Goal: Information Seeking & Learning: Learn about a topic

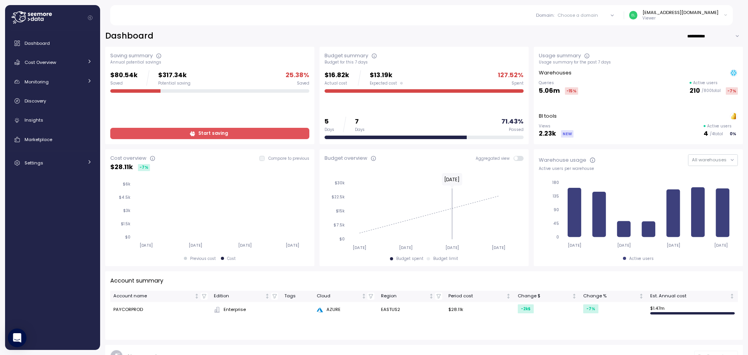
click at [678, 13] on div "[EMAIL_ADDRESS][DOMAIN_NAME]" at bounding box center [680, 12] width 76 height 6
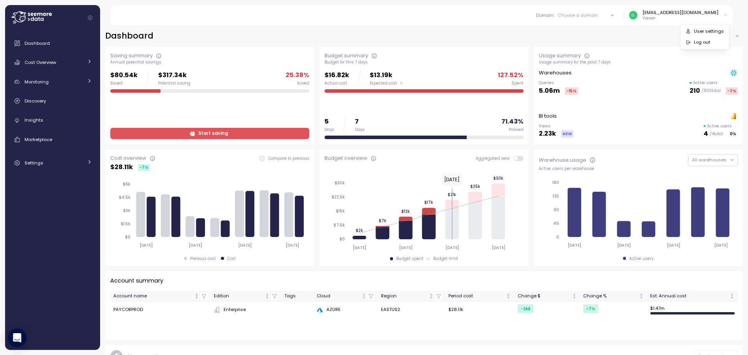
click at [598, 16] on div "Choose a domain" at bounding box center [577, 15] width 41 height 6
click at [583, 59] on div "CDM" at bounding box center [581, 57] width 11 height 7
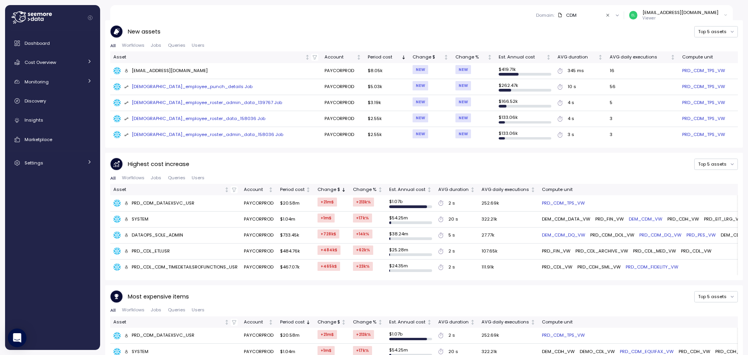
scroll to position [387, 0]
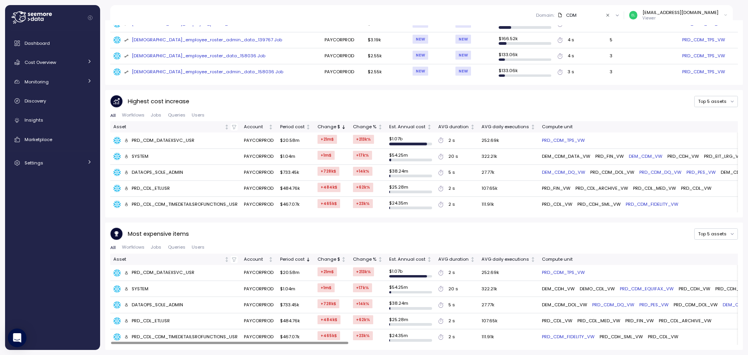
click at [367, 236] on div "Most expensive items Top 5 assets" at bounding box center [423, 233] width 627 height 13
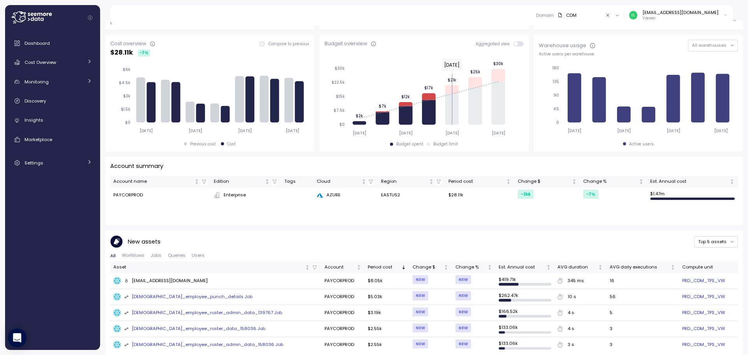
scroll to position [0, 0]
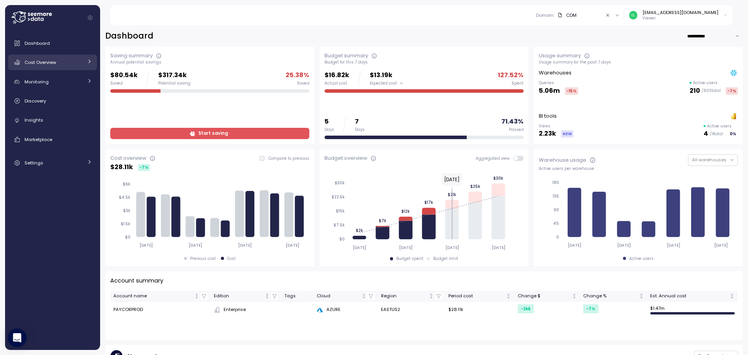
click at [32, 63] on span "Cost Overview" at bounding box center [41, 62] width 32 height 6
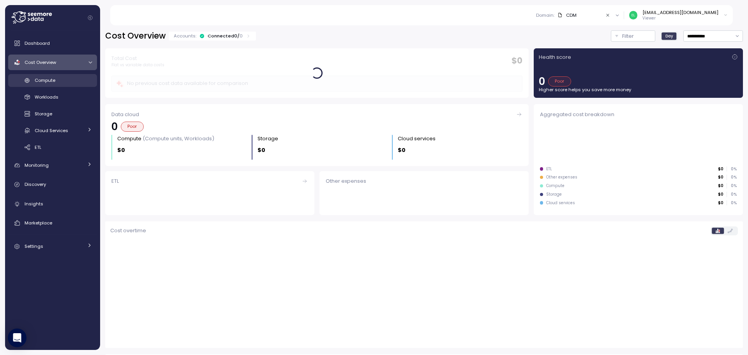
click at [45, 77] on span "Compute" at bounding box center [45, 80] width 21 height 6
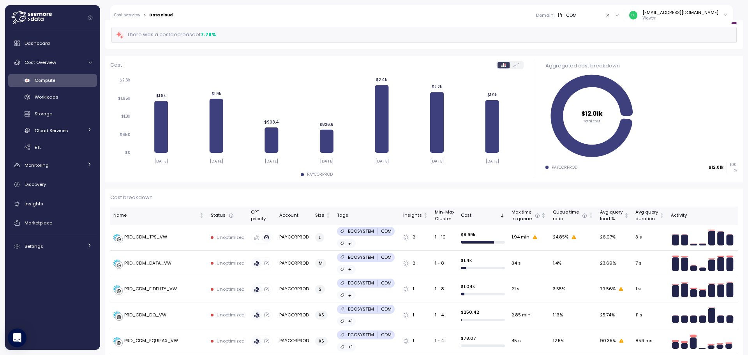
scroll to position [78, 0]
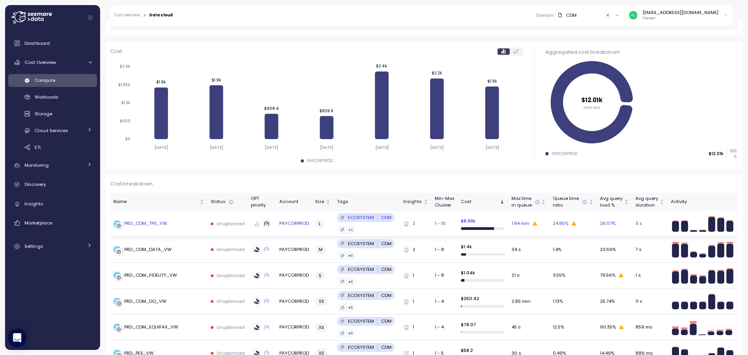
click at [155, 222] on div "PRD_CDM_TPS_VW" at bounding box center [145, 223] width 43 height 7
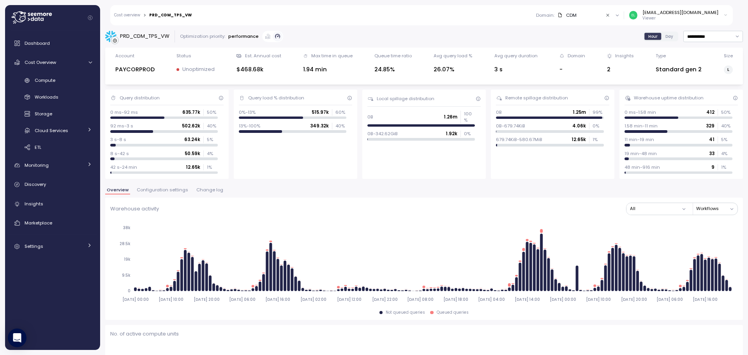
click at [610, 56] on div "Insights" at bounding box center [620, 56] width 27 height 6
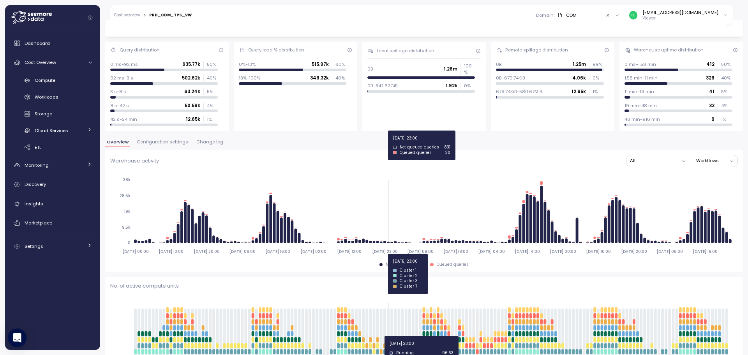
scroll to position [117, 0]
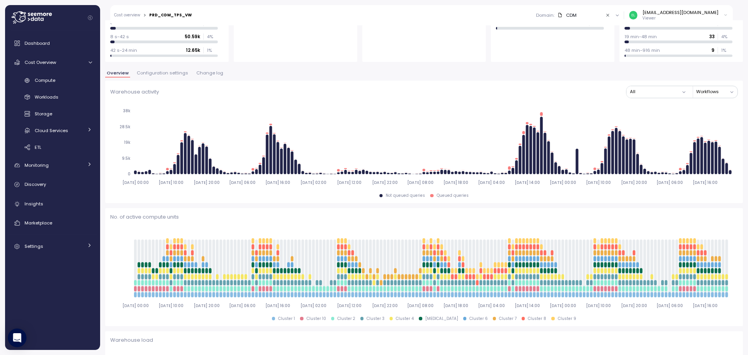
click at [722, 90] on button "Workflows" at bounding box center [716, 91] width 41 height 11
click at [653, 89] on button "All" at bounding box center [657, 91] width 63 height 11
click at [595, 87] on div "Warehouse activity All Workflows" at bounding box center [423, 92] width 627 height 12
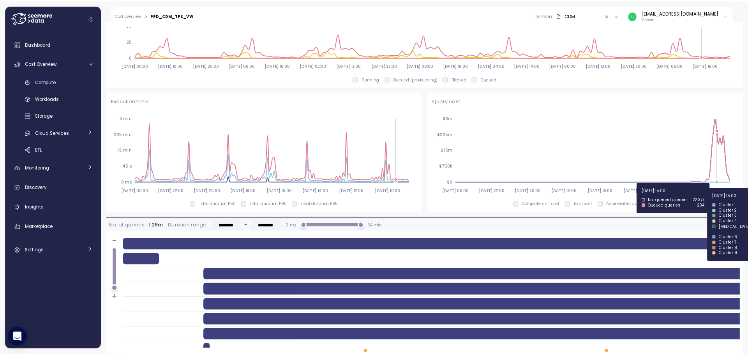
scroll to position [506, 0]
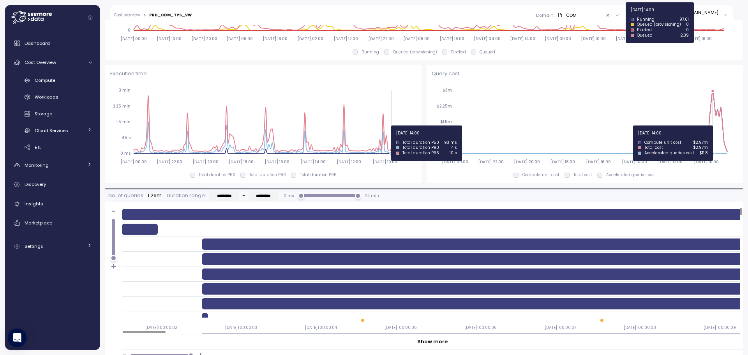
click at [710, 125] on icon "2025-09-11 00:00 2025-09-11 22:00 2025-09-12 20:00 2025-09-13 18:00 2025-09-14 …" at bounding box center [583, 126] width 303 height 86
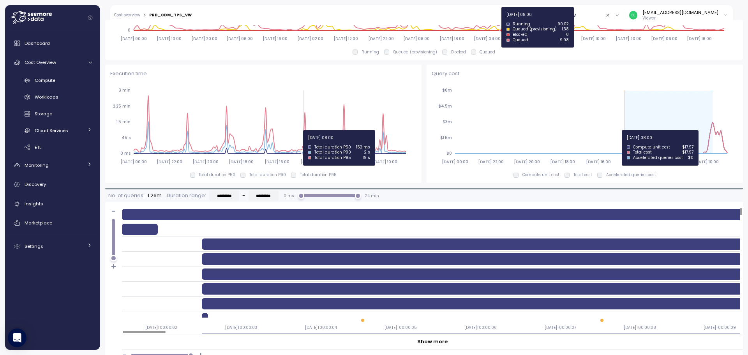
click at [622, 130] on icon "2025-09-11 00:00 2025-09-11 22:00 2025-09-12 20:00 2025-09-13 18:00 2025-09-14 …" at bounding box center [583, 126] width 303 height 86
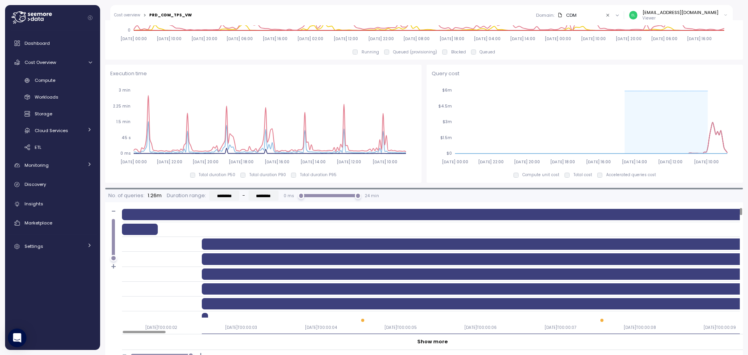
click at [720, 173] on div "Compute unit cost Total cost Accelerated queries cost" at bounding box center [585, 174] width 306 height 5
click at [608, 192] on div "No. of queries: 1.26m Duration range: ********* - ********* 0 ms 24 min" at bounding box center [424, 195] width 638 height 13
click at [738, 148] on div "**********" at bounding box center [424, 187] width 648 height 335
click at [738, 143] on div "**********" at bounding box center [424, 187] width 648 height 335
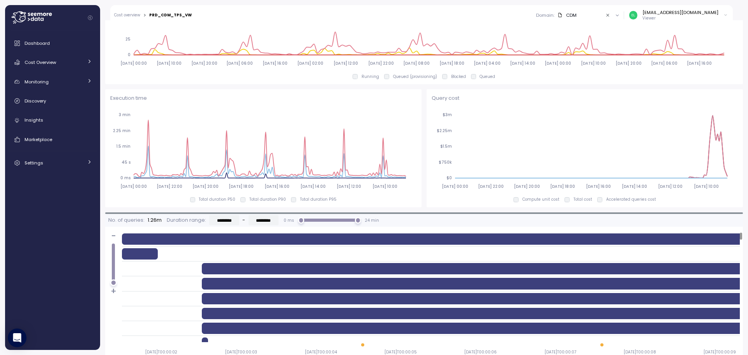
scroll to position [506, 0]
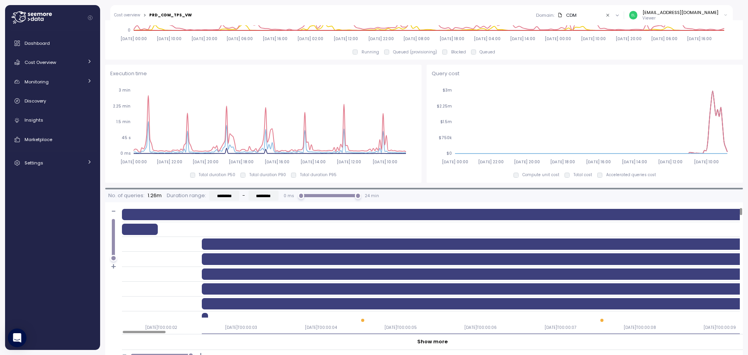
click at [592, 60] on div "Warehouse load 2025-09-11 00:00 2025-09-11 10:00 2025-09-11 20:00 2025-09-12 06…" at bounding box center [424, 1] width 638 height 118
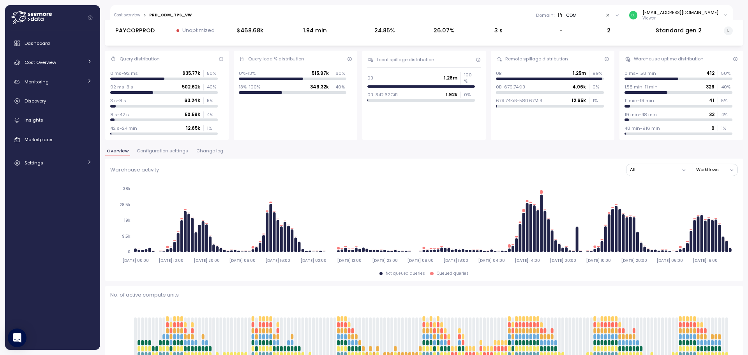
scroll to position [0, 0]
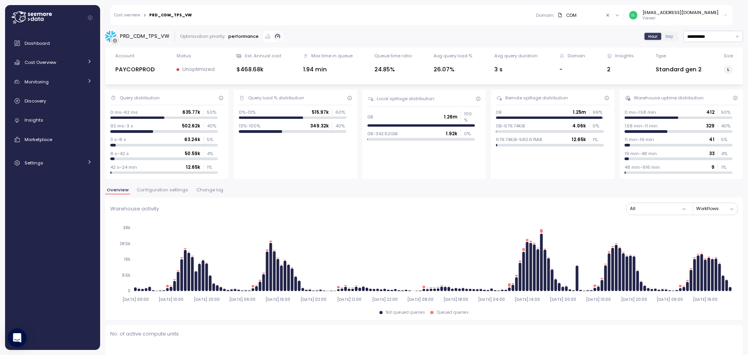
click at [187, 69] on p "Unoptimized" at bounding box center [198, 69] width 32 height 8
click at [616, 54] on div "Insights" at bounding box center [624, 56] width 19 height 6
click at [607, 69] on div "2" at bounding box center [620, 69] width 27 height 9
click at [665, 36] on span "Day" at bounding box center [669, 36] width 8 height 6
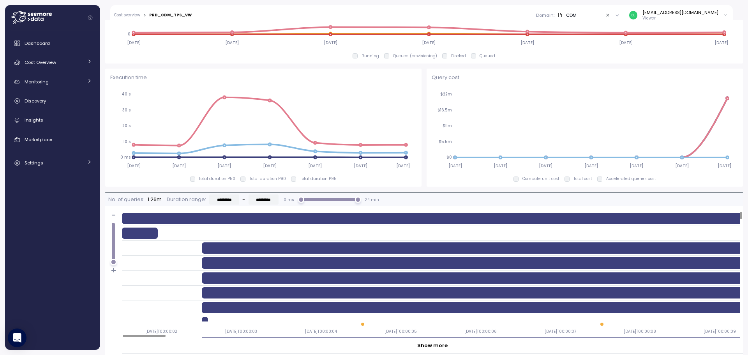
scroll to position [506, 0]
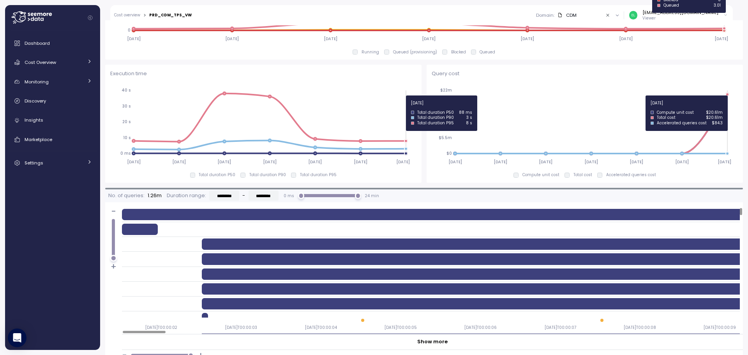
click at [726, 95] on circle at bounding box center [727, 94] width 3 height 3
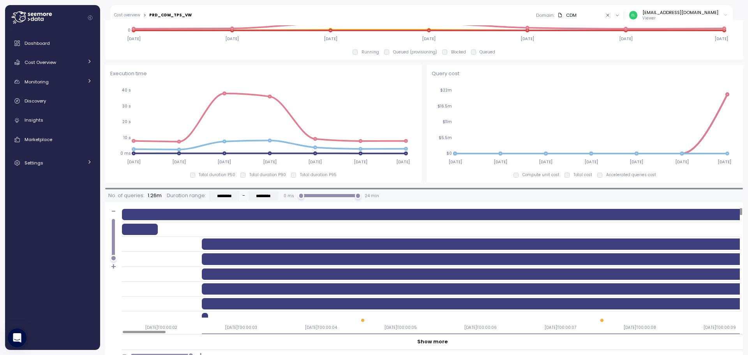
drag, startPoint x: 724, startPoint y: 95, endPoint x: 719, endPoint y: 79, distance: 16.5
click at [719, 79] on div "Query cost 2025-09-11 2025-09-12 2025-09-13 2025-09-14 2025-09-15 2025-09-16 20…" at bounding box center [585, 124] width 306 height 108
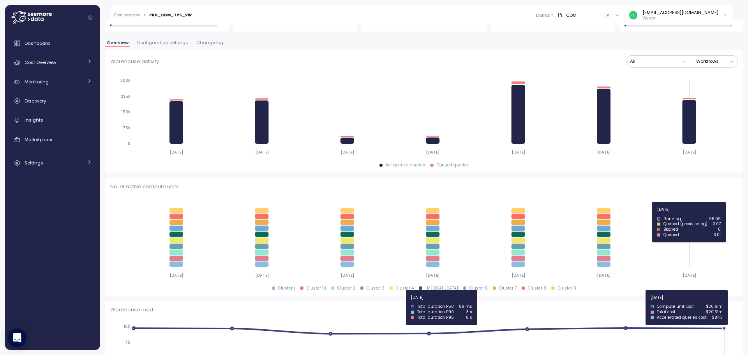
scroll to position [0, 0]
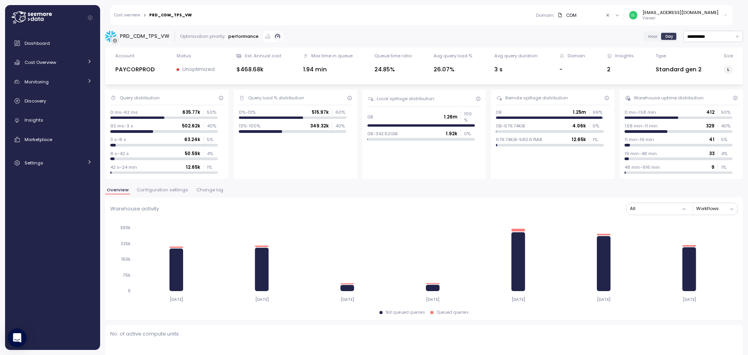
click at [139, 33] on div "PRD_CDM_TPS_VW" at bounding box center [144, 36] width 49 height 8
click at [166, 15] on div "PRD_CDM_TPS_VW" at bounding box center [170, 15] width 42 height 4
click at [610, 14] on icon "Clear value" at bounding box center [607, 15] width 5 height 5
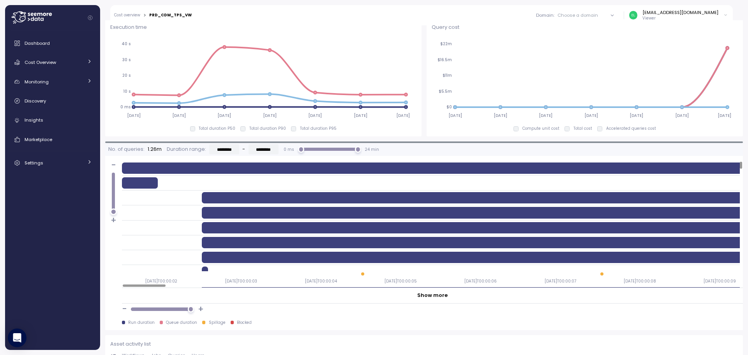
scroll to position [467, 0]
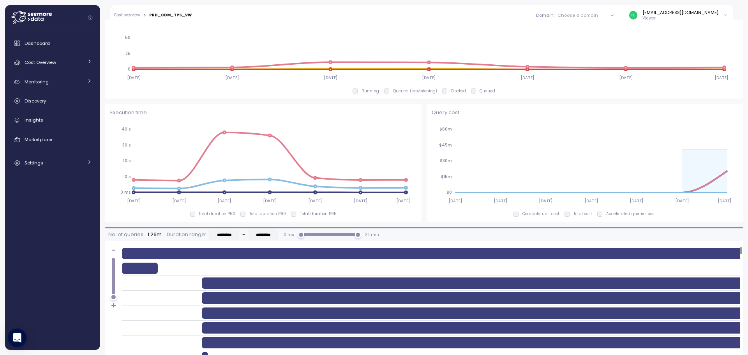
click at [725, 107] on div "Query cost 2025-09-11 2025-09-12 2025-09-13 2025-09-14 2025-09-15 2025-09-16 20…" at bounding box center [584, 163] width 316 height 118
click at [732, 161] on div "Query cost 2025-09-11 2025-09-12 2025-09-13 2025-09-14 2025-09-15 2025-09-16 20…" at bounding box center [584, 163] width 316 height 118
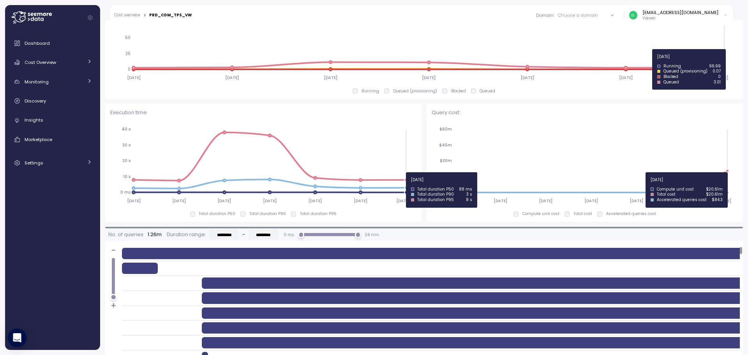
click at [726, 172] on circle at bounding box center [727, 170] width 3 height 3
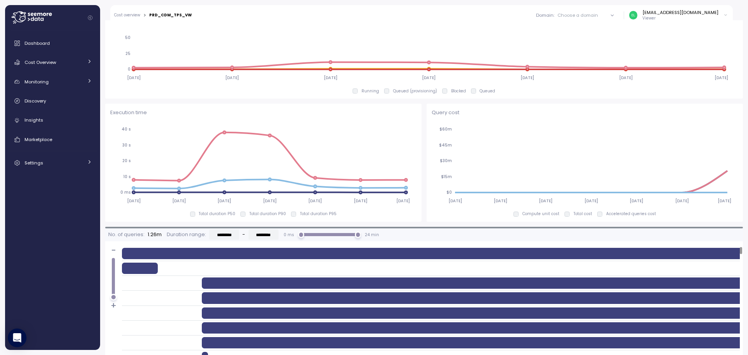
click at [730, 131] on icon "2025-09-11 2025-09-12 2025-09-13 2025-09-14 2025-09-15 2025-09-16 2025-09-17 $0…" at bounding box center [583, 165] width 303 height 86
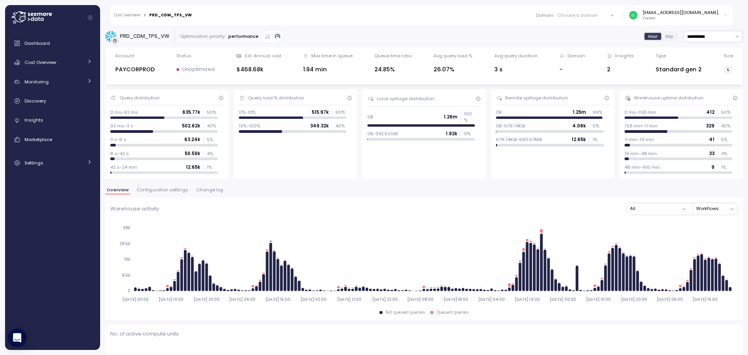
click at [665, 33] on span "Day" at bounding box center [669, 36] width 8 height 6
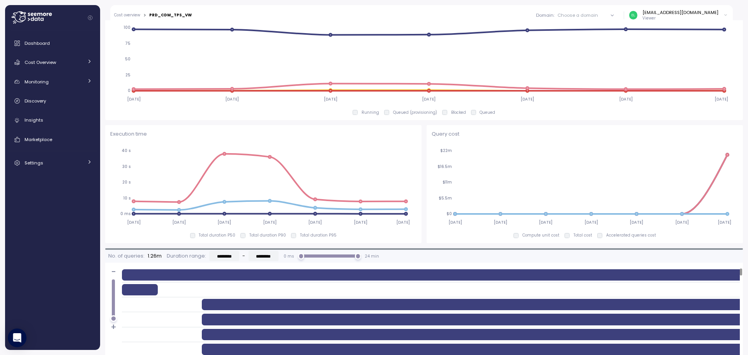
scroll to position [428, 0]
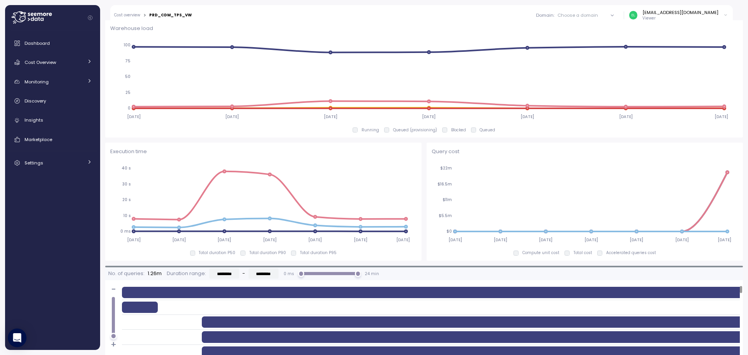
click at [527, 252] on p "Compute unit cost" at bounding box center [540, 252] width 37 height 5
click at [608, 251] on p "Accelerated queries cost" at bounding box center [631, 252] width 50 height 5
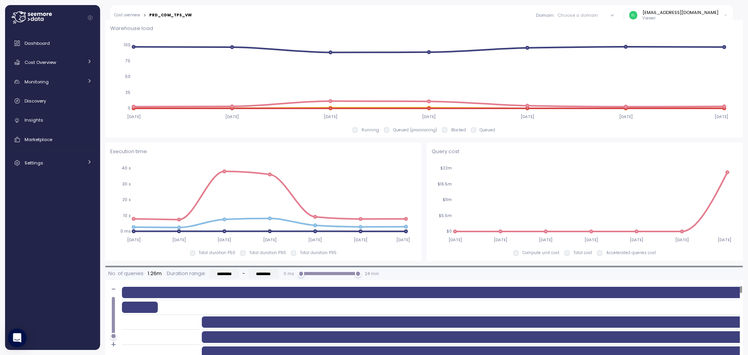
click at [681, 255] on div "Compute unit cost Total cost Accelerated queries cost" at bounding box center [585, 252] width 306 height 5
click at [699, 261] on div "Query cost 2025-09-11 2025-09-12 2025-09-13 2025-09-14 2025-09-15 2025-09-16 20…" at bounding box center [584, 202] width 316 height 118
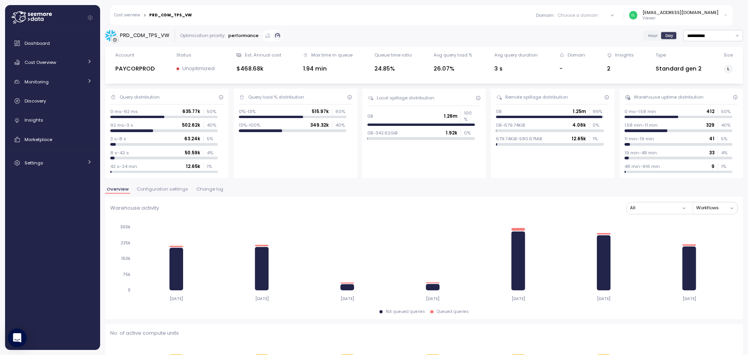
scroll to position [0, 0]
click at [49, 64] on span "Cost Overview" at bounding box center [41, 62] width 32 height 6
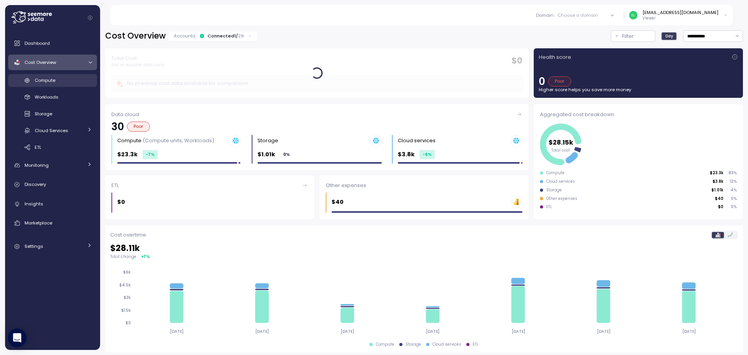
click at [52, 82] on span "Compute" at bounding box center [45, 80] width 21 height 6
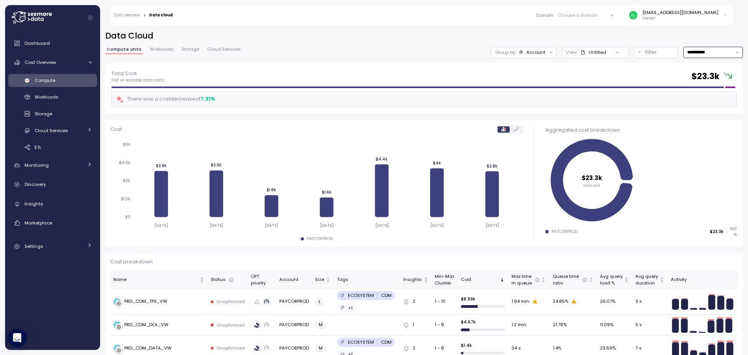
click at [711, 50] on input "**********" at bounding box center [713, 52] width 60 height 11
click at [693, 67] on div "[DATE]" at bounding box center [688, 68] width 14 height 6
type input "*********"
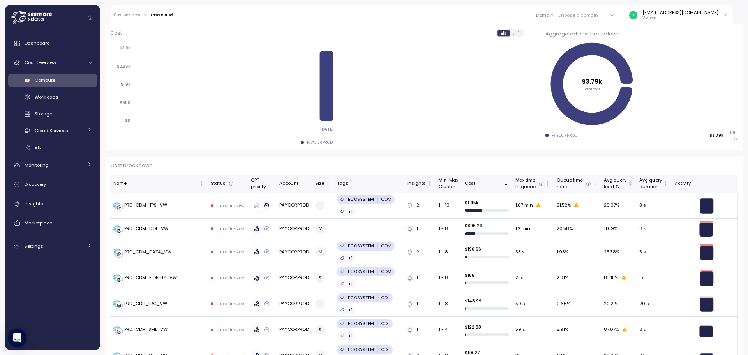
scroll to position [117, 0]
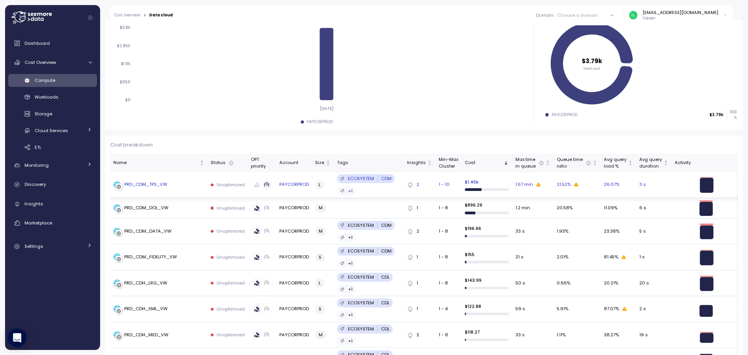
click at [536, 185] on icon at bounding box center [538, 185] width 4 height 4
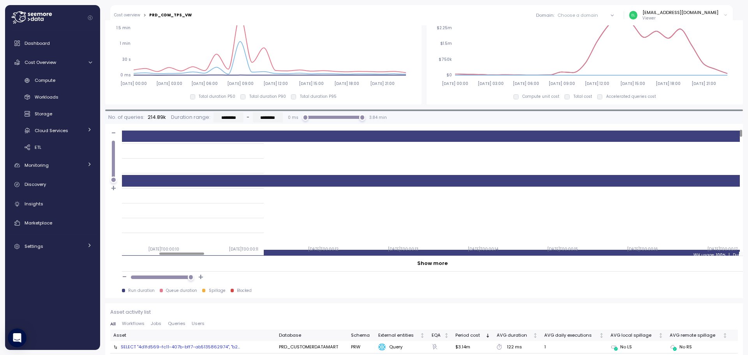
scroll to position [0, 502]
click at [187, 255] on div at bounding box center [182, 253] width 45 height 2
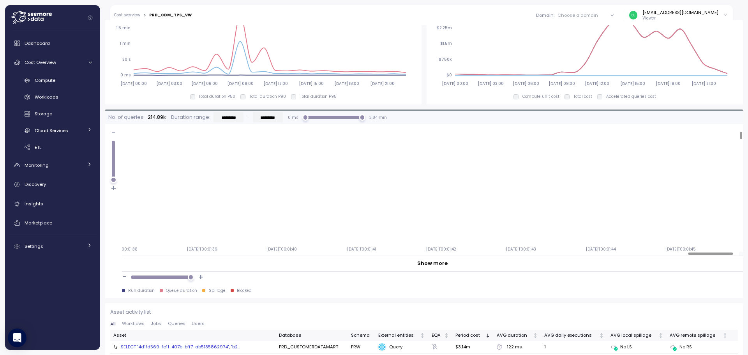
scroll to position [39, 7680]
click at [733, 255] on div at bounding box center [710, 253] width 45 height 2
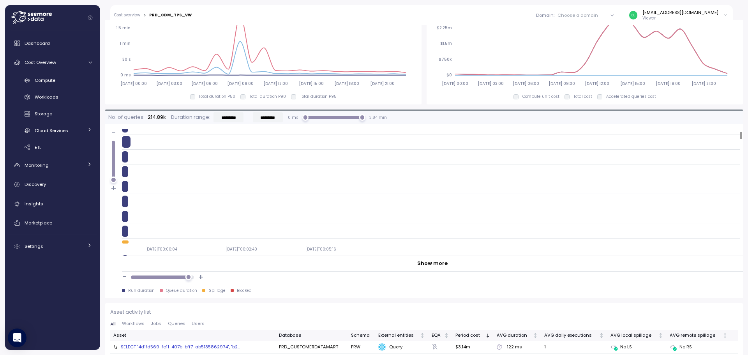
scroll to position [39, 0]
drag, startPoint x: 188, startPoint y: 277, endPoint x: 141, endPoint y: 277, distance: 47.1
click at [141, 277] on div at bounding box center [143, 277] width 7 height 7
drag, startPoint x: 141, startPoint y: 277, endPoint x: 124, endPoint y: 281, distance: 17.2
click at [124, 281] on div "- +" at bounding box center [432, 276] width 621 height 11
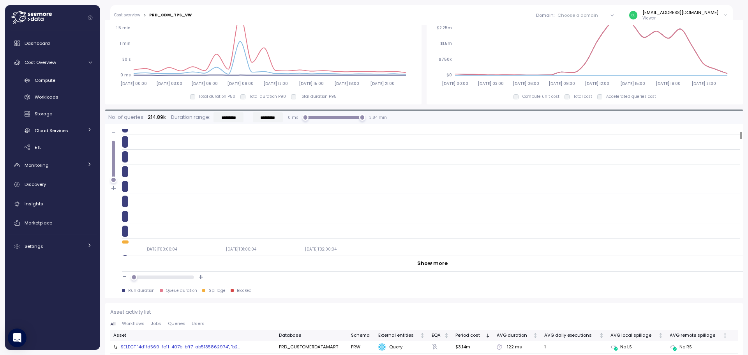
click at [427, 266] on div "Show more" at bounding box center [432, 263] width 30 height 8
drag, startPoint x: 113, startPoint y: 179, endPoint x: 114, endPoint y: 134, distance: 44.8
click at [114, 134] on div "- +" at bounding box center [114, 160] width 6 height 63
drag, startPoint x: 134, startPoint y: 276, endPoint x: 126, endPoint y: 276, distance: 8.2
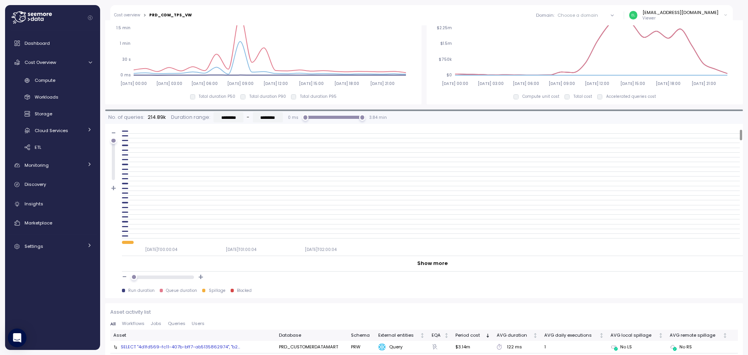
click at [126, 276] on div "- +" at bounding box center [432, 276] width 621 height 11
click at [270, 118] on input "*********" at bounding box center [268, 117] width 30 height 10
drag, startPoint x: 256, startPoint y: 118, endPoint x: 287, endPoint y: 118, distance: 30.8
click at [287, 118] on div "No. of queries: 214.89k Duration range: ********* - ********* 0 ms 3.84 min" at bounding box center [247, 117] width 278 height 10
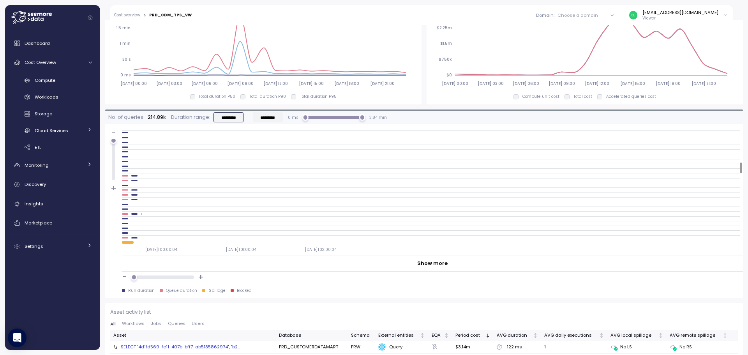
click at [231, 118] on input "*********" at bounding box center [228, 117] width 30 height 10
click at [221, 118] on input "*********" at bounding box center [228, 117] width 30 height 10
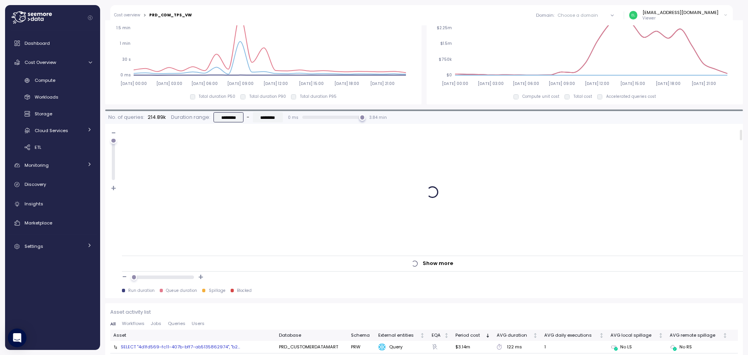
scroll to position [0, 0]
type input "*********"
click at [247, 123] on div "No. of queries: 214.89k Duration range: ********* - ********* 0 ms 3.84 min" at bounding box center [424, 117] width 638 height 13
click at [262, 118] on input "*********" at bounding box center [268, 117] width 30 height 10
type input "*********"
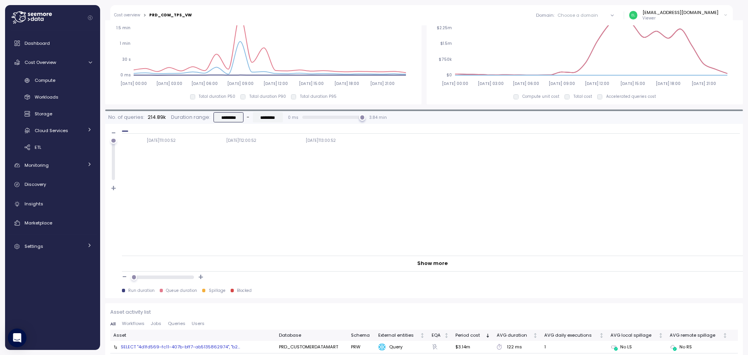
click at [222, 119] on input "*********" at bounding box center [228, 117] width 30 height 10
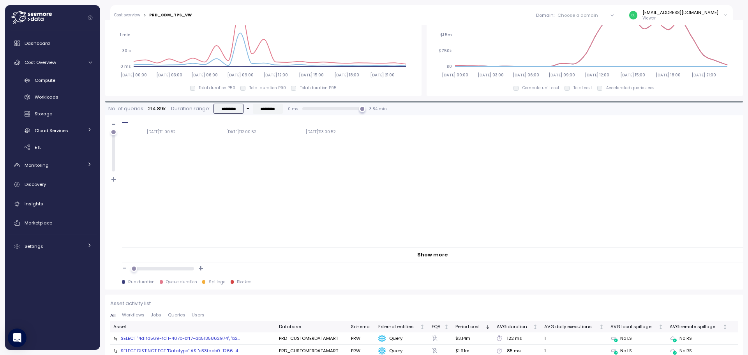
scroll to position [585, 0]
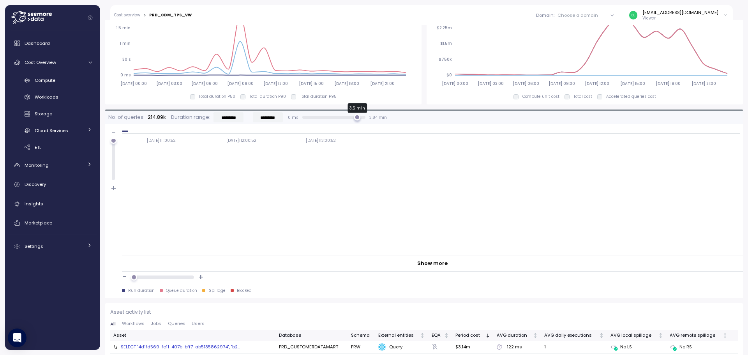
type input "*********"
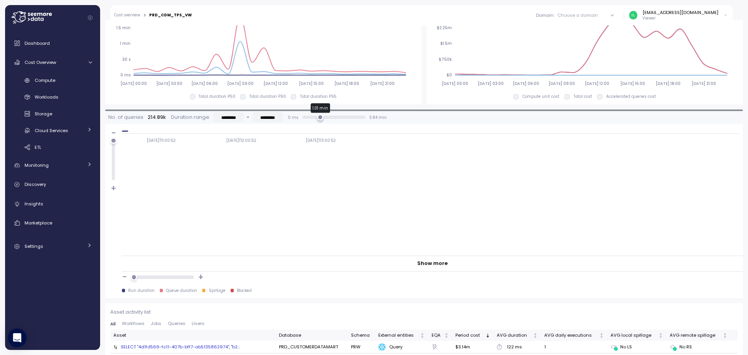
type input "*********"
drag, startPoint x: 361, startPoint y: 119, endPoint x: 291, endPoint y: 122, distance: 69.4
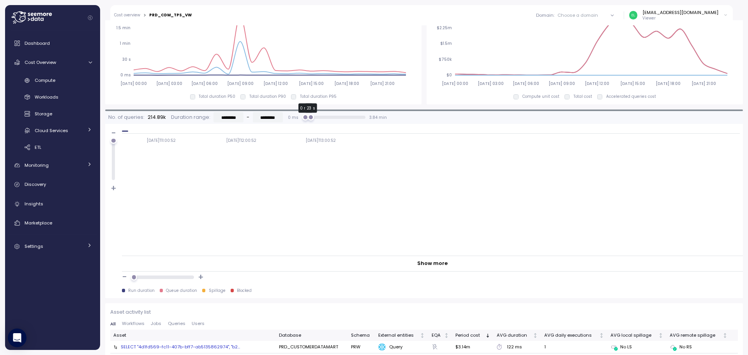
click at [291, 122] on div "No. of queries: 214.89k Duration range: ********* - ********* 0 ms 0 ms 23 s 3.…" at bounding box center [247, 117] width 278 height 10
click at [223, 118] on input "*********" at bounding box center [228, 117] width 30 height 10
click at [273, 118] on input "*********" at bounding box center [268, 117] width 30 height 10
click at [196, 118] on p "Duration range:" at bounding box center [190, 117] width 39 height 8
click at [177, 118] on p "Duration range:" at bounding box center [190, 117] width 39 height 8
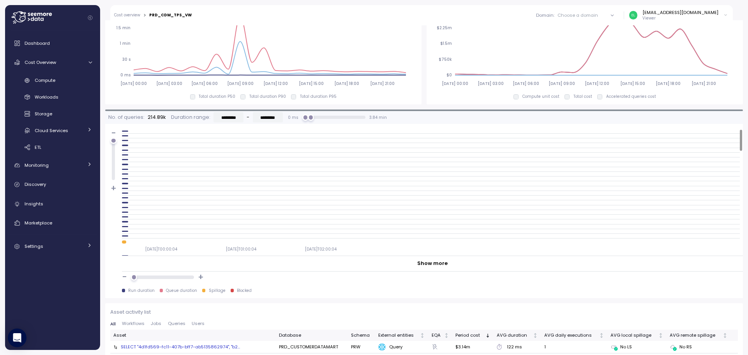
click at [155, 117] on p "214.89k" at bounding box center [157, 117] width 18 height 8
click at [124, 243] on div at bounding box center [124, 242] width 3 height 3
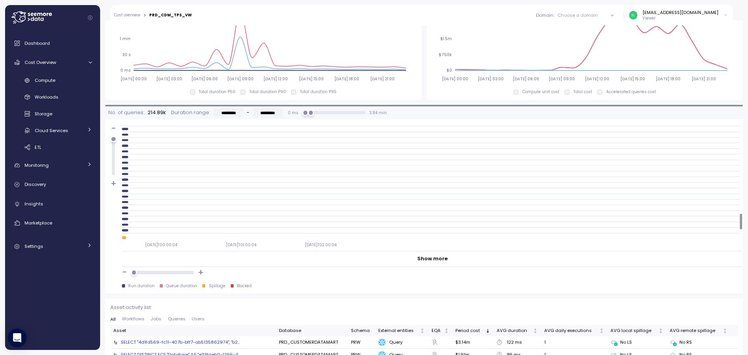
scroll to position [605, 0]
click at [111, 135] on div at bounding box center [113, 136] width 6 height 6
drag, startPoint x: 134, startPoint y: 273, endPoint x: 142, endPoint y: 273, distance: 7.8
click at [142, 273] on div at bounding box center [142, 272] width 7 height 7
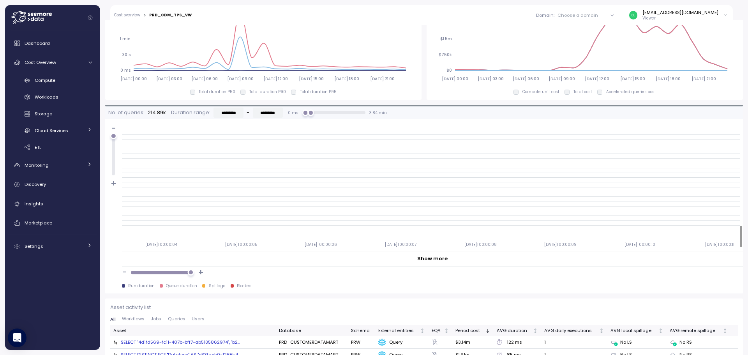
drag, startPoint x: 143, startPoint y: 273, endPoint x: 204, endPoint y: 272, distance: 61.2
click at [204, 272] on div "- +" at bounding box center [432, 272] width 621 height 11
type input "*********"
drag, startPoint x: 307, startPoint y: 112, endPoint x: 389, endPoint y: 111, distance: 82.6
click at [389, 111] on div "No. of queries: 214.89k Duration range: ********* - ********* 0 ms 0 ms 3.84 mi…" at bounding box center [424, 112] width 638 height 13
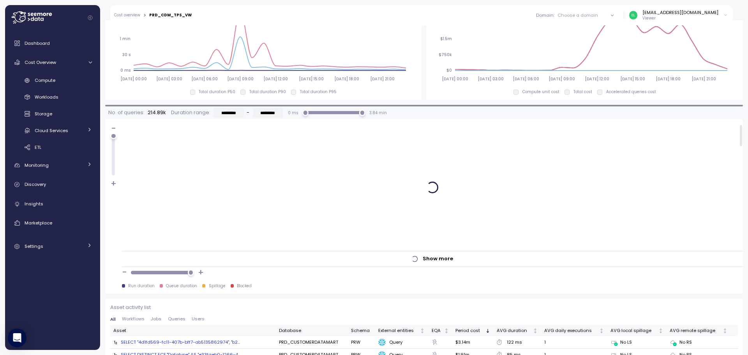
scroll to position [0, 0]
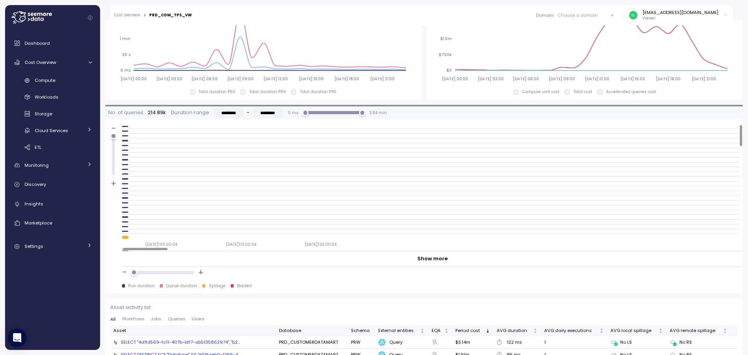
drag, startPoint x: 189, startPoint y: 273, endPoint x: 123, endPoint y: 275, distance: 66.6
click at [123, 275] on div "- +" at bounding box center [432, 272] width 621 height 11
click at [326, 240] on div "2025-09-17T00:00:04 2025-09-17T01:00:04 2025-09-17T02:00:04" at bounding box center [431, 243] width 618 height 16
click at [168, 250] on div at bounding box center [145, 249] width 45 height 2
click at [168, 248] on div at bounding box center [145, 249] width 45 height 2
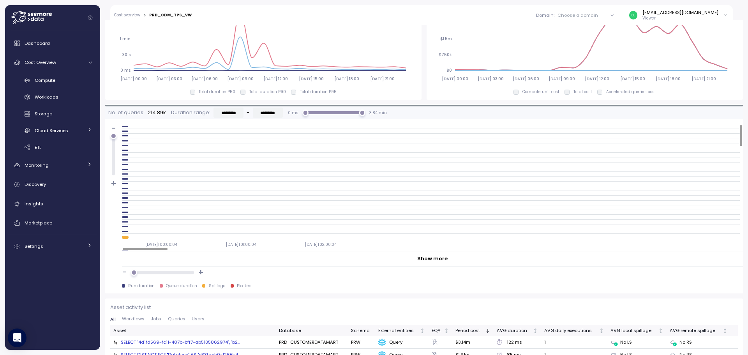
click at [160, 275] on div at bounding box center [162, 272] width 57 height 6
click at [168, 249] on div at bounding box center [145, 249] width 45 height 2
click at [179, 272] on div at bounding box center [162, 272] width 57 height 3
click at [190, 272] on div at bounding box center [162, 272] width 57 height 3
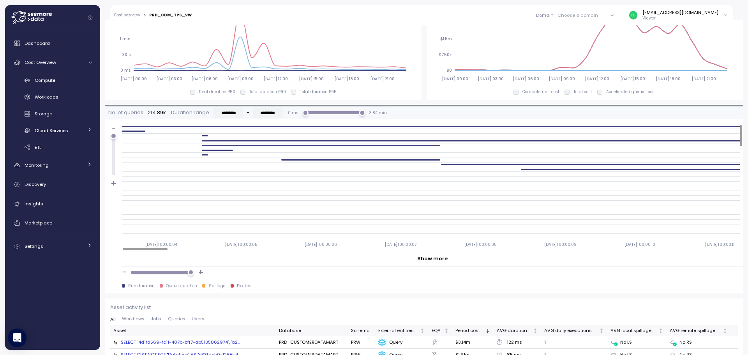
drag, startPoint x: 188, startPoint y: 271, endPoint x: 220, endPoint y: 271, distance: 32.3
click at [220, 271] on div "- +" at bounding box center [432, 272] width 621 height 11
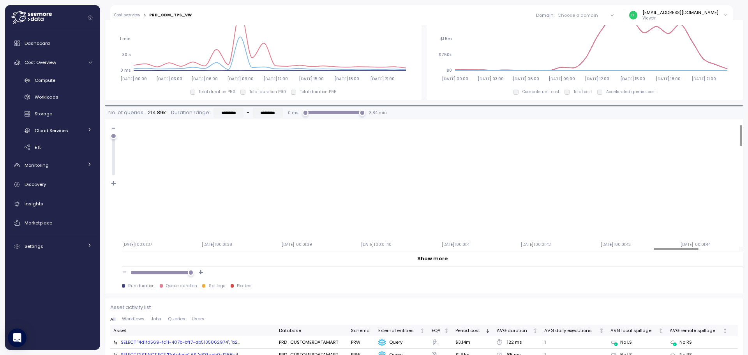
scroll to position [0, 7680]
click at [733, 249] on div at bounding box center [710, 249] width 45 height 2
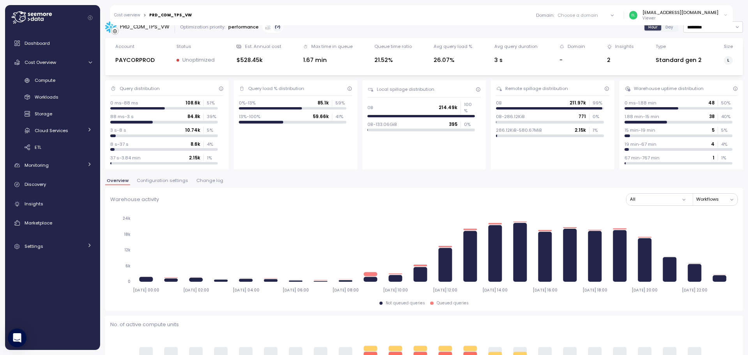
scroll to position [0, 0]
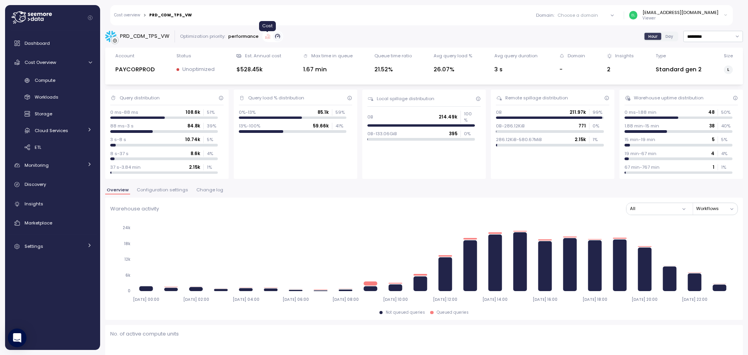
click at [269, 37] on icon at bounding box center [267, 36] width 5 height 5
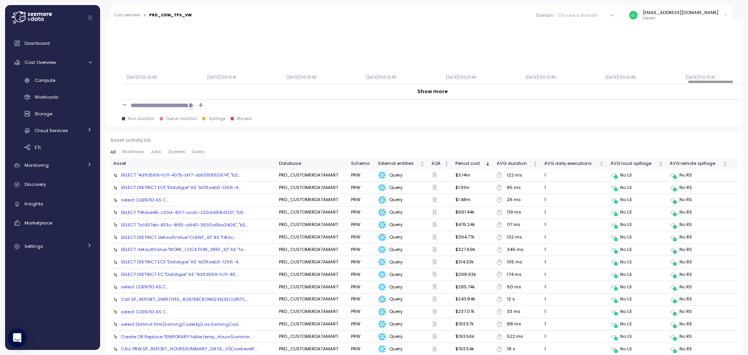
scroll to position [740, 0]
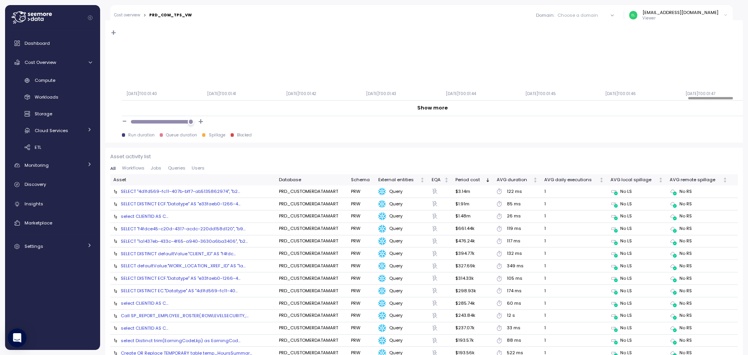
click at [426, 108] on div "Show more" at bounding box center [432, 108] width 30 height 8
click at [708, 99] on div at bounding box center [705, 98] width 9 height 2
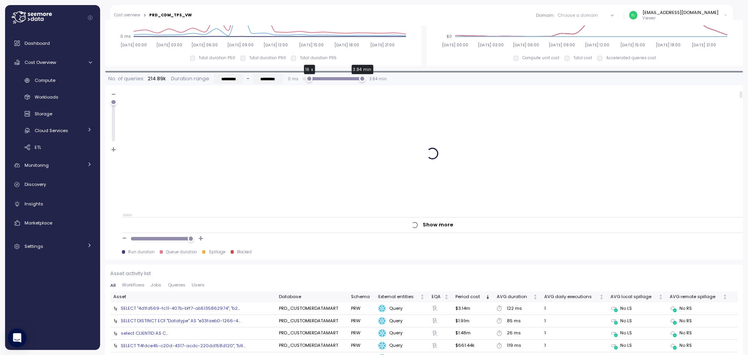
scroll to position [0, 0]
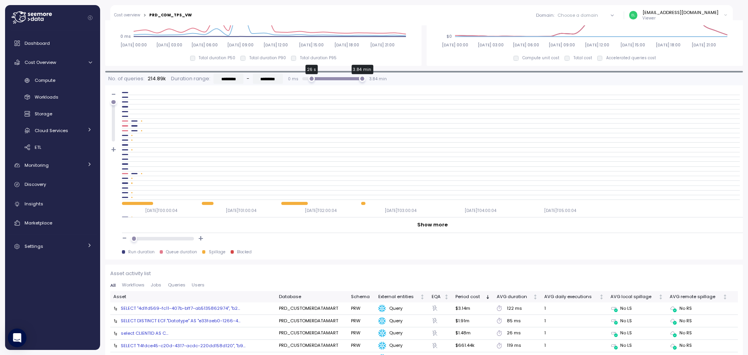
type input "*********"
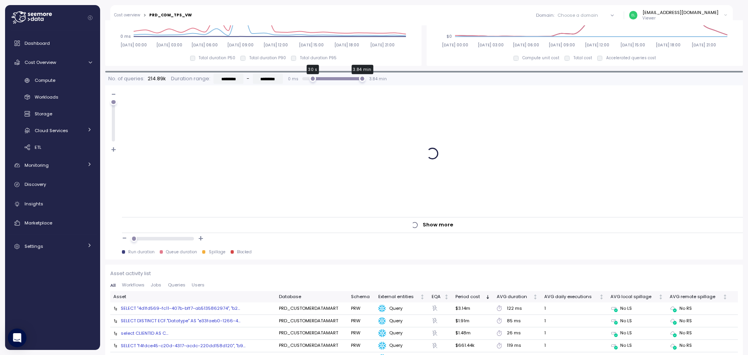
drag, startPoint x: 301, startPoint y: 79, endPoint x: 310, endPoint y: 78, distance: 9.0
click at [310, 78] on div "30 s" at bounding box center [312, 79] width 7 height 7
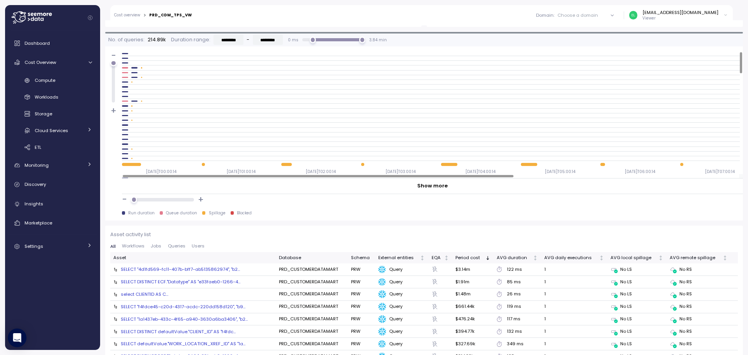
click at [350, 177] on div at bounding box center [318, 176] width 391 height 2
click at [136, 199] on div at bounding box center [136, 199] width 7 height 7
drag, startPoint x: 136, startPoint y: 199, endPoint x: 144, endPoint y: 198, distance: 8.2
click at [144, 198] on div at bounding box center [142, 199] width 7 height 7
drag, startPoint x: 144, startPoint y: 198, endPoint x: 95, endPoint y: 205, distance: 49.6
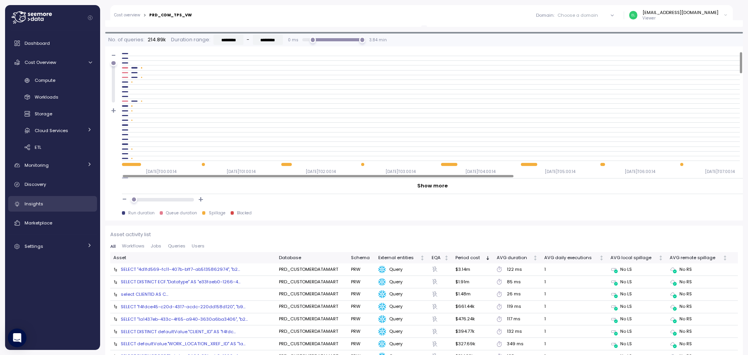
click at [95, 205] on div "Cost overview > PRD_CDM_TPS_VW Domain : Choose a domain All domains CDM elohbec…" at bounding box center [374, 177] width 748 height 355
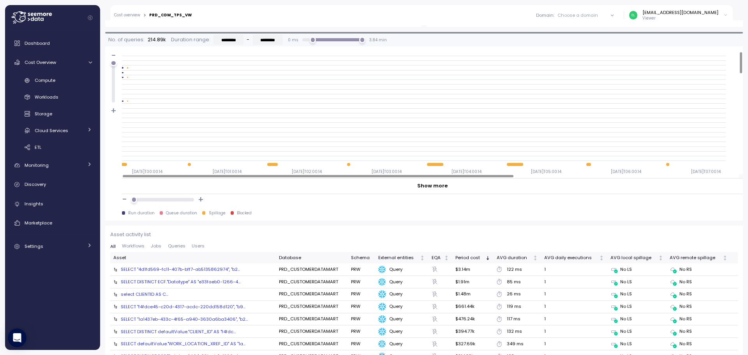
click at [326, 178] on div at bounding box center [430, 176] width 617 height 4
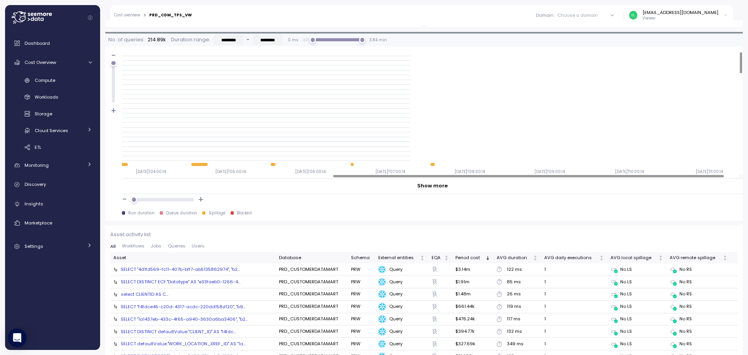
scroll to position [0, 344]
click at [699, 177] on div at bounding box center [537, 176] width 391 height 2
click at [434, 187] on div "Show more" at bounding box center [432, 186] width 30 height 8
click at [430, 185] on div "Show more" at bounding box center [432, 186] width 30 height 8
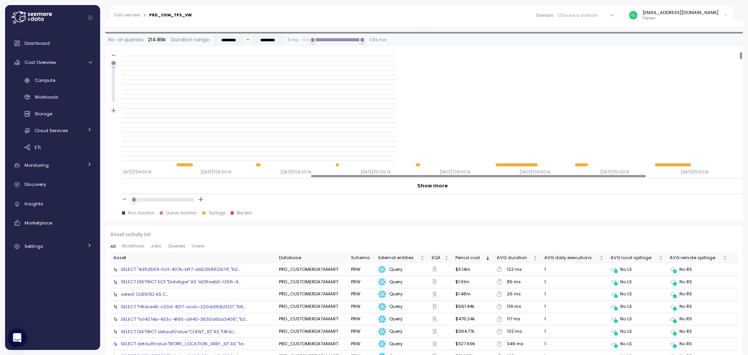
click at [430, 185] on div "Show more" at bounding box center [432, 186] width 30 height 8
click at [511, 166] on div at bounding box center [511, 164] width 3 height 3
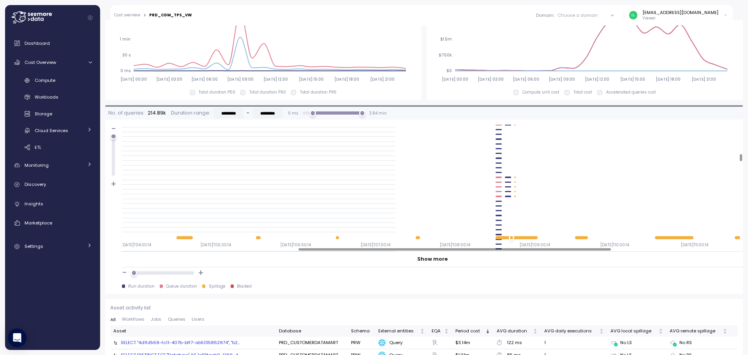
scroll to position [865, 344]
click at [150, 271] on div at bounding box center [162, 272] width 57 height 3
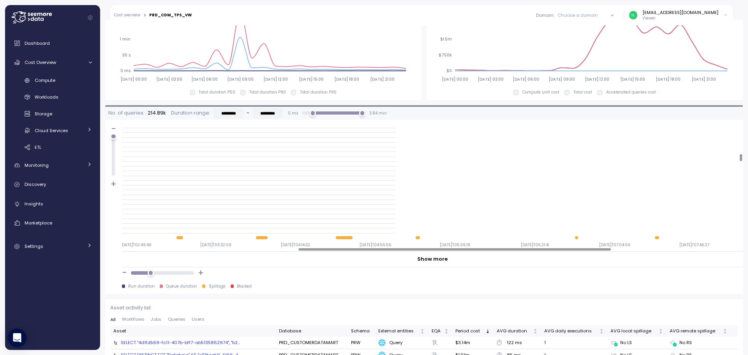
click at [168, 273] on div at bounding box center [162, 272] width 57 height 3
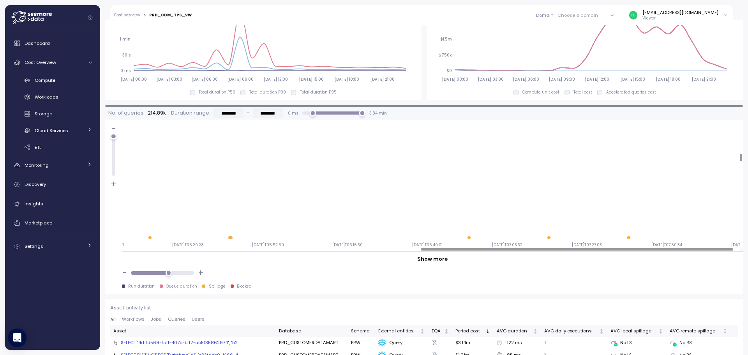
scroll to position [865, 1136]
click at [733, 248] on div at bounding box center [577, 249] width 312 height 2
click at [733, 250] on div at bounding box center [577, 249] width 312 height 2
click at [723, 250] on div at bounding box center [430, 249] width 617 height 4
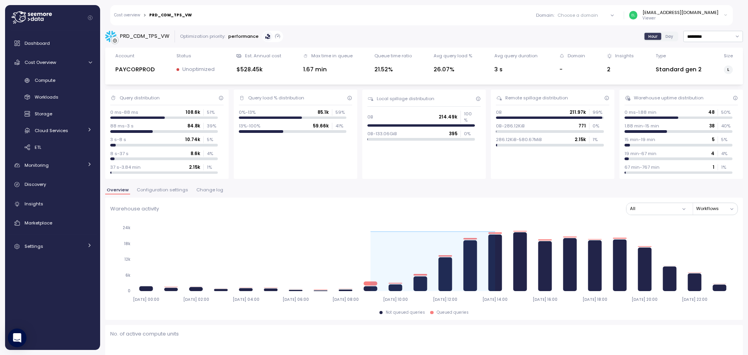
scroll to position [589, 0]
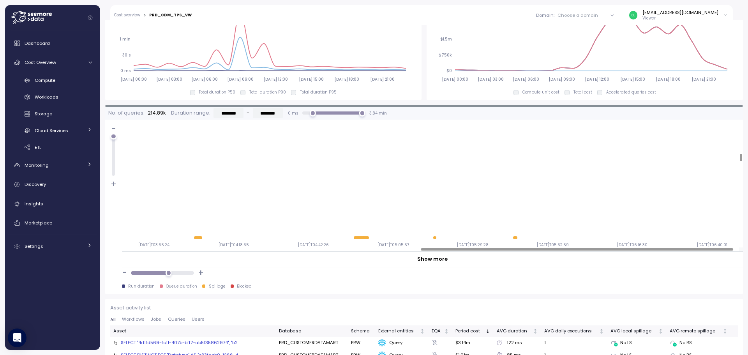
click at [671, 250] on div at bounding box center [577, 249] width 312 height 2
click at [661, 251] on div at bounding box center [430, 249] width 617 height 4
drag, startPoint x: 557, startPoint y: 252, endPoint x: 713, endPoint y: 252, distance: 156.2
click at [704, 252] on div "Show more" at bounding box center [432, 259] width 621 height 16
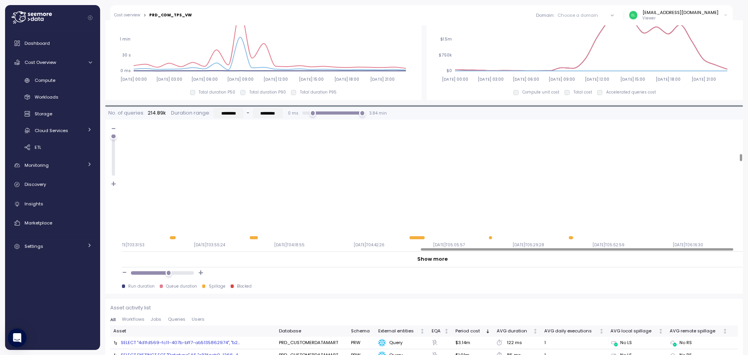
click at [427, 260] on div "Show more" at bounding box center [432, 259] width 30 height 8
click at [440, 262] on div "Show more" at bounding box center [432, 259] width 30 height 8
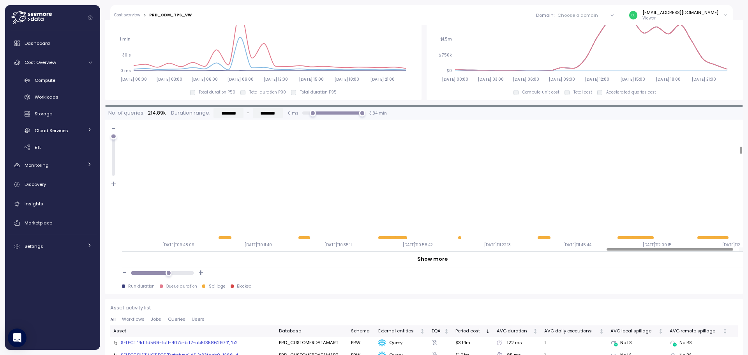
click at [733, 249] on div at bounding box center [669, 249] width 127 height 2
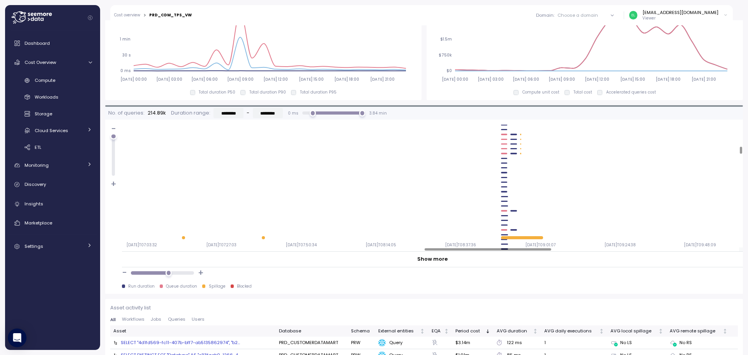
scroll to position [904, 1451]
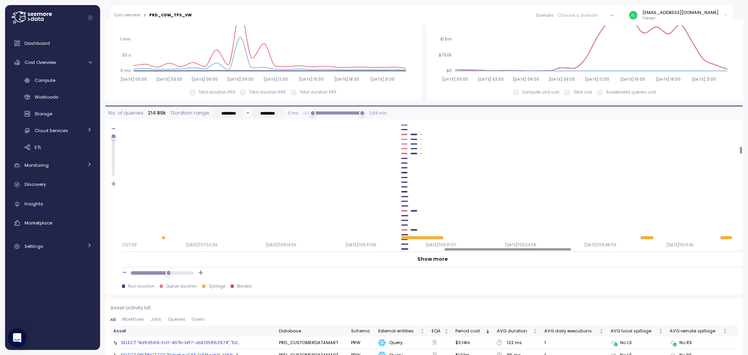
click at [467, 250] on div at bounding box center [507, 249] width 127 height 2
click at [201, 273] on h2 "+" at bounding box center [201, 272] width 6 height 11
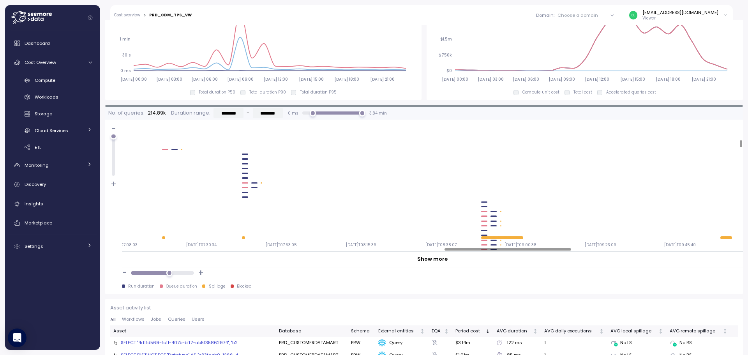
click at [201, 273] on h2 "+" at bounding box center [201, 272] width 6 height 11
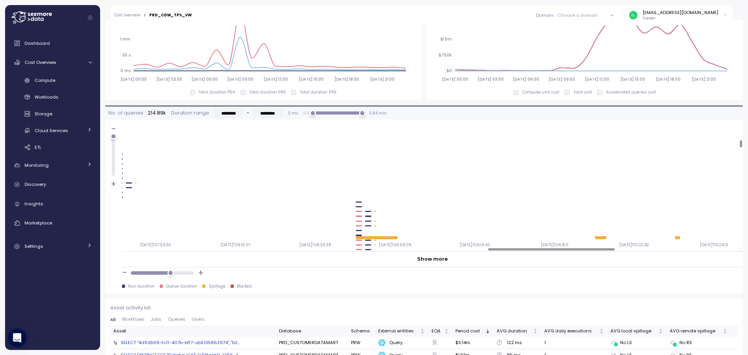
click at [532, 248] on div at bounding box center [551, 249] width 127 height 2
click at [201, 273] on h2 "+" at bounding box center [201, 272] width 6 height 11
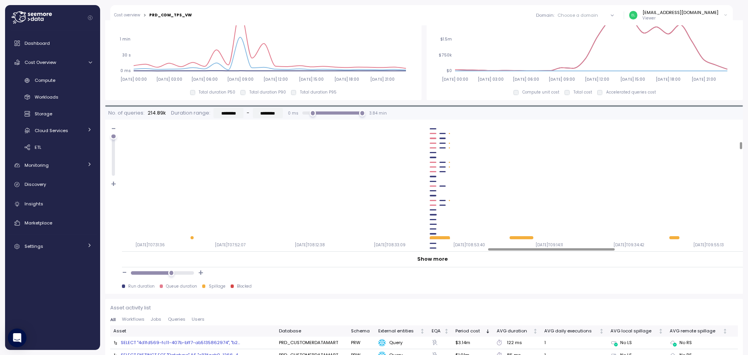
click at [201, 273] on h2 "+" at bounding box center [201, 272] width 6 height 11
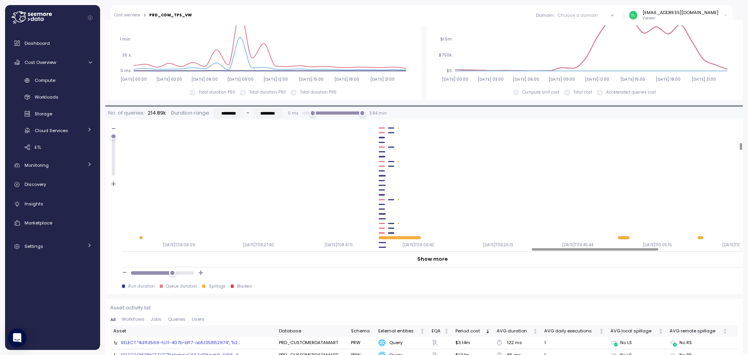
click at [629, 250] on div at bounding box center [595, 249] width 127 height 2
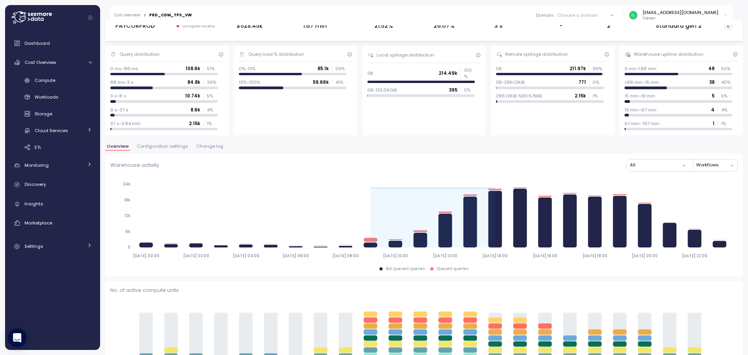
scroll to position [0, 0]
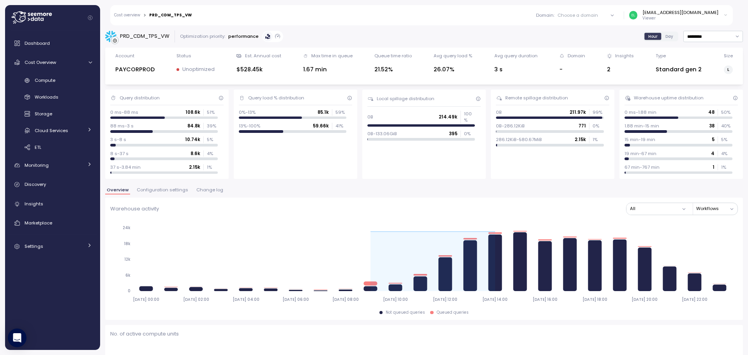
click at [665, 33] on span "Day" at bounding box center [669, 36] width 8 height 6
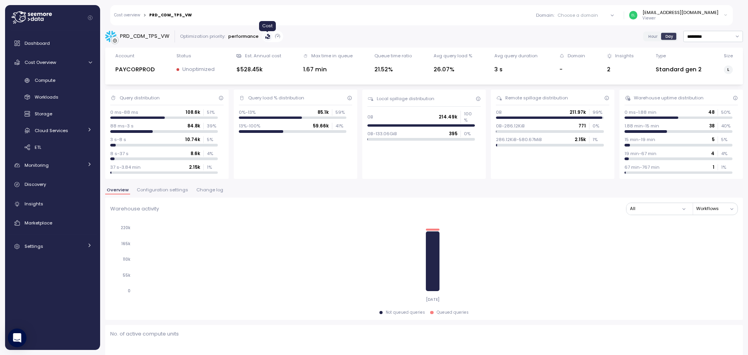
click at [265, 35] on icon at bounding box center [267, 36] width 5 height 5
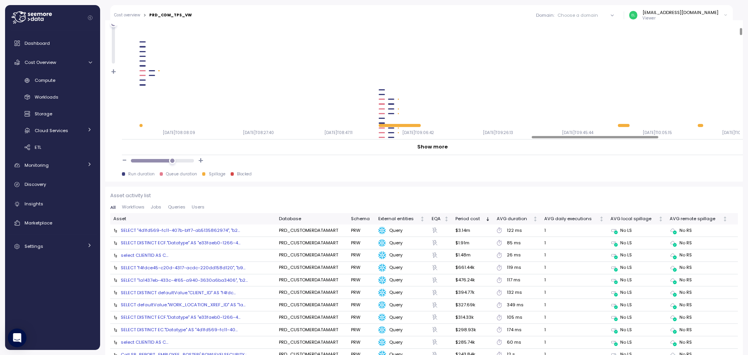
scroll to position [740, 0]
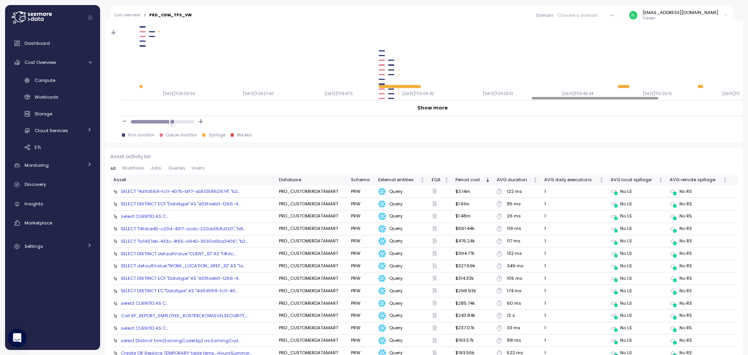
click at [213, 192] on div "SELECT "4d1fd569-fc11-407b-bff7-ab5135862974", "b2..." at bounding box center [180, 191] width 119 height 6
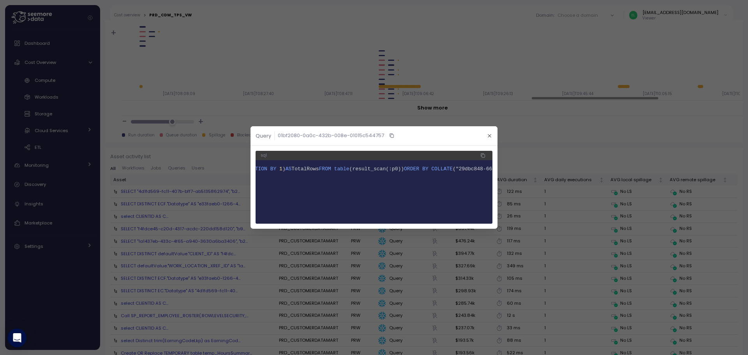
scroll to position [0, 425]
click at [488, 133] on icon "button" at bounding box center [489, 135] width 5 height 5
